Goal: Use online tool/utility: Utilize a website feature to perform a specific function

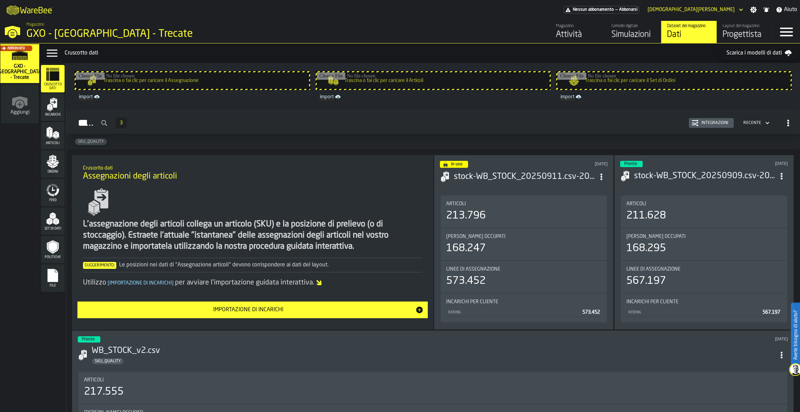
click at [533, 42] on div "Magazzino Attività Gemello digitale Simulazioni Dataset del magazzino Dati Layo…" at bounding box center [579, 32] width 386 height 22
click at [46, 284] on div "File" at bounding box center [53, 277] width 24 height 19
click at [14, 28] on icon "button-toggle-Close —> Warehouse Menu" at bounding box center [12, 30] width 15 height 9
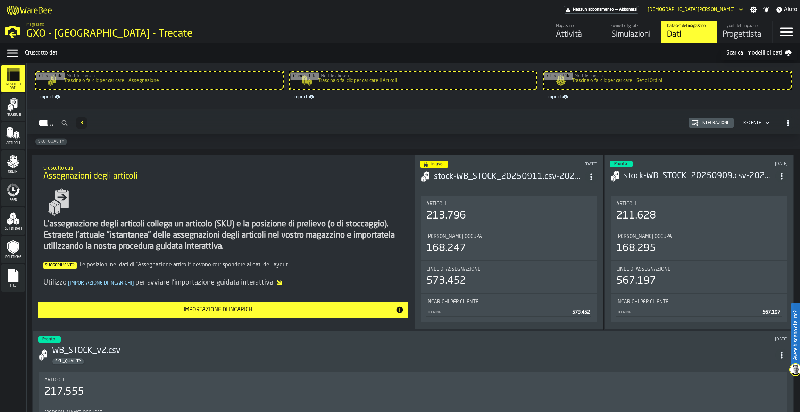
click at [11, 27] on polygon "button-toggle-Open —> Warehouse Menu" at bounding box center [12, 30] width 15 height 9
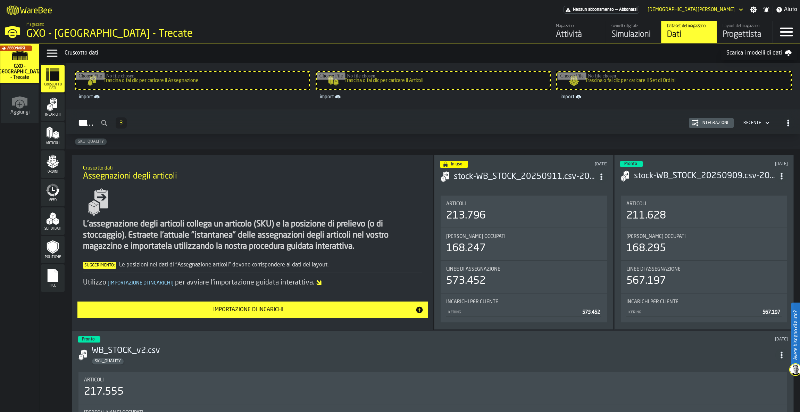
click at [13, 11] on icon "M A K I N G W A R E H O U S E S M O R E EF F I C I E N T" at bounding box center [29, 10] width 51 height 14
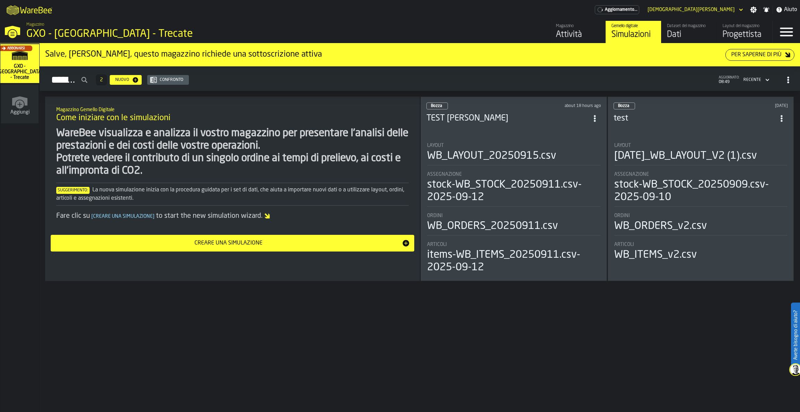
click at [733, 26] on div "Layout del magazzino" at bounding box center [745, 26] width 44 height 5
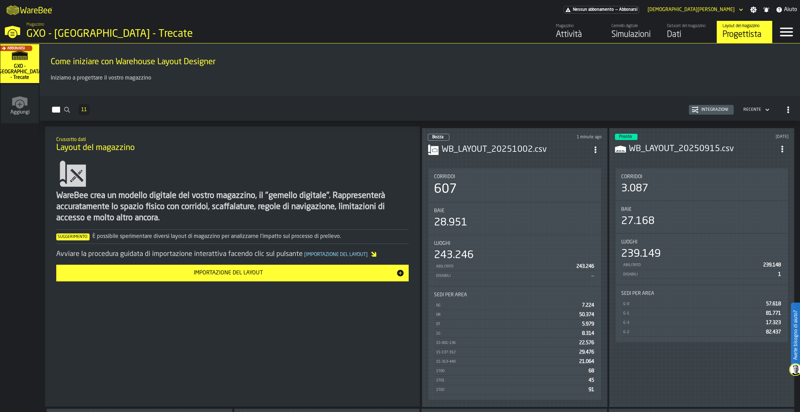
click at [693, 26] on div "Dataset del magazzino" at bounding box center [689, 26] width 44 height 5
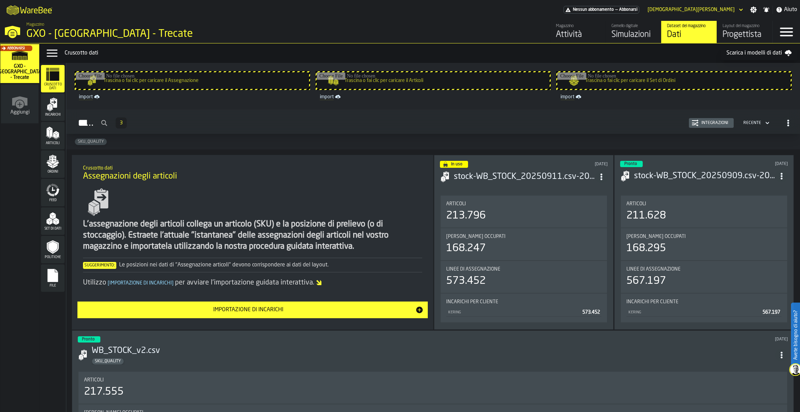
click at [755, 31] on div "Progettista" at bounding box center [745, 34] width 44 height 11
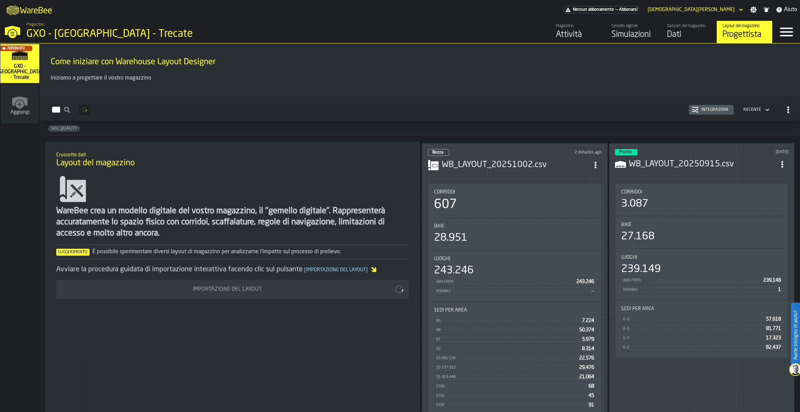
scroll to position [122, 0]
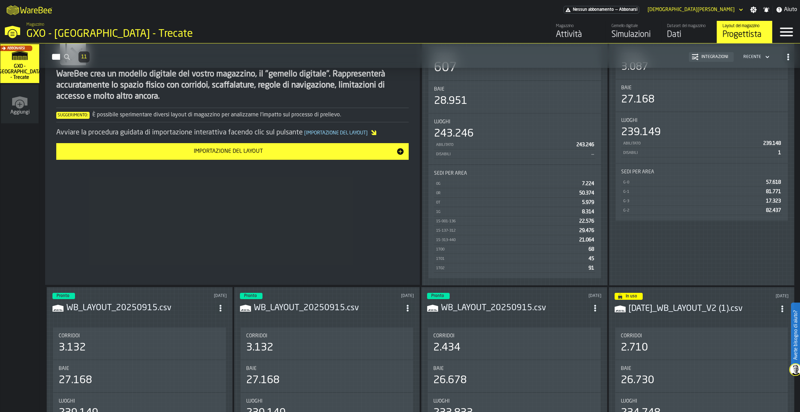
click at [532, 137] on div "243.246" at bounding box center [515, 133] width 162 height 13
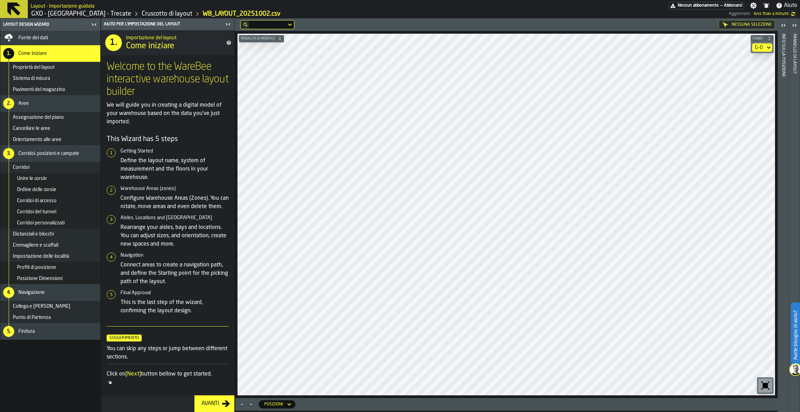
click at [767, 47] on icon at bounding box center [769, 47] width 7 height 8
click at [743, 107] on div "G-2" at bounding box center [751, 110] width 36 height 8
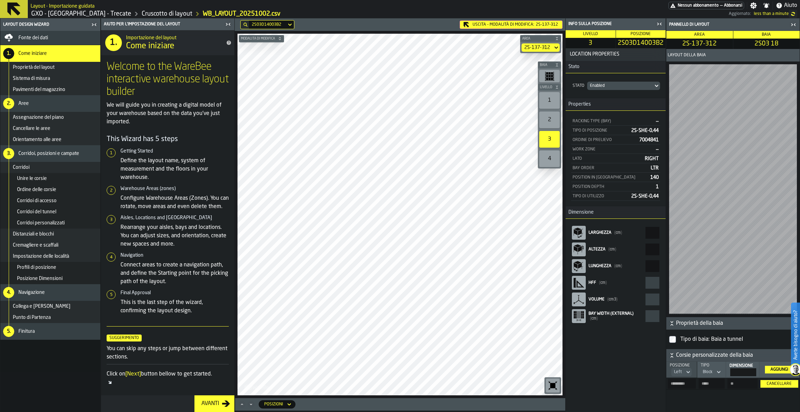
click at [493, 22] on div "Uscita - Modalità di Modifica: 2S-137-312" at bounding box center [511, 24] width 103 height 8
